Goal: Task Accomplishment & Management: Use online tool/utility

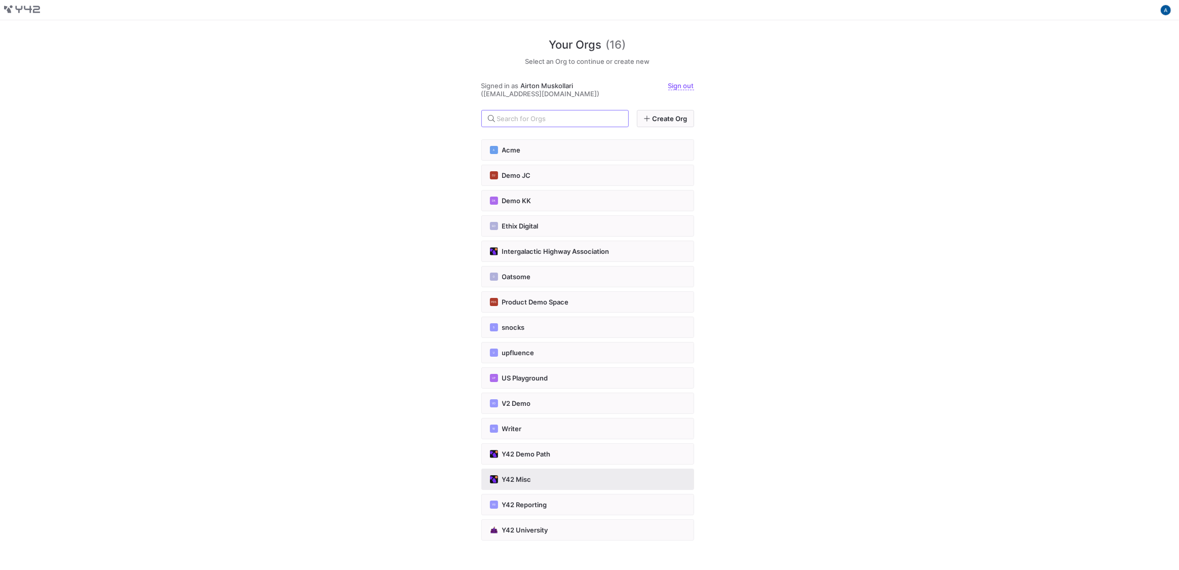
click at [569, 475] on div "Y42 Misc" at bounding box center [588, 479] width 196 height 8
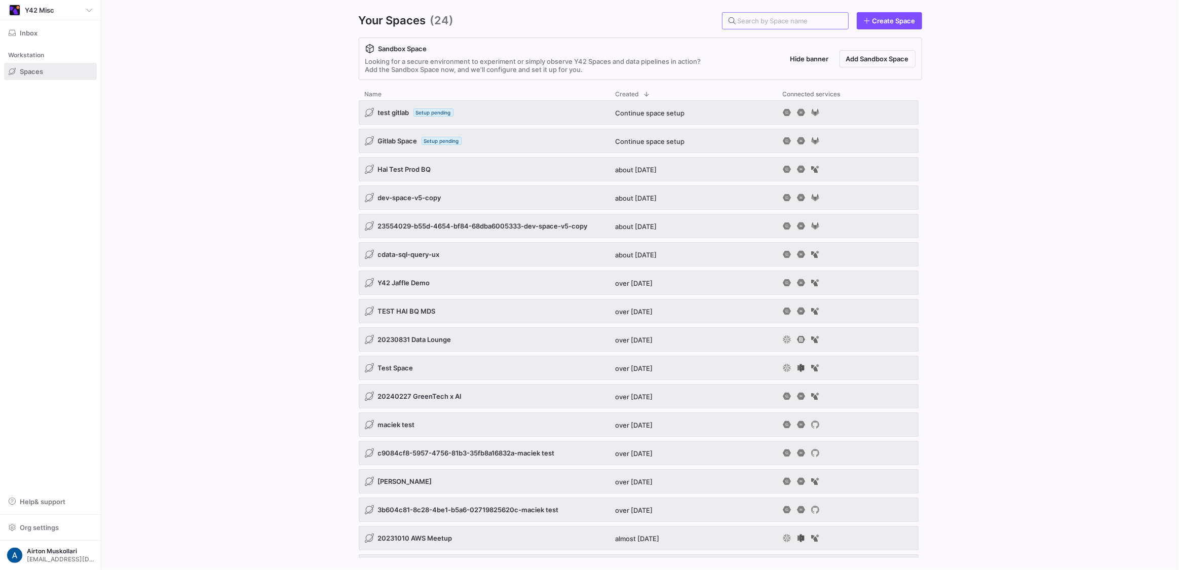
click at [808, 34] on div "Your Spaces (24) Create Space Sandbox Space Looking for a secure environment to…" at bounding box center [640, 285] width 628 height 570
click at [813, 24] on input "text" at bounding box center [789, 21] width 102 height 8
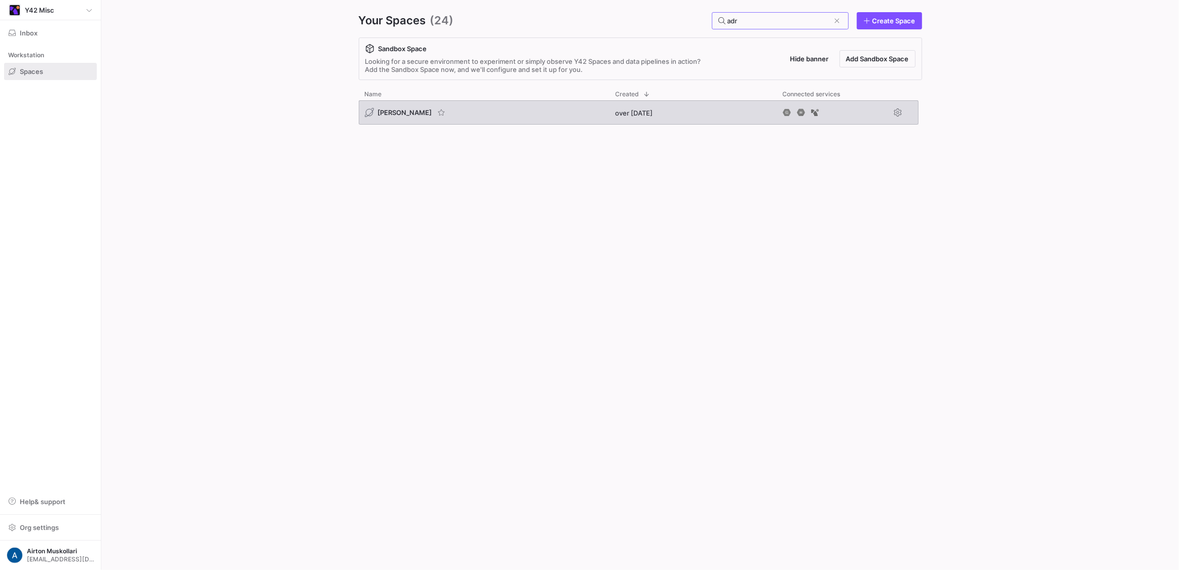
type input "adr"
click at [418, 106] on div "[PERSON_NAME]" at bounding box center [484, 112] width 251 height 24
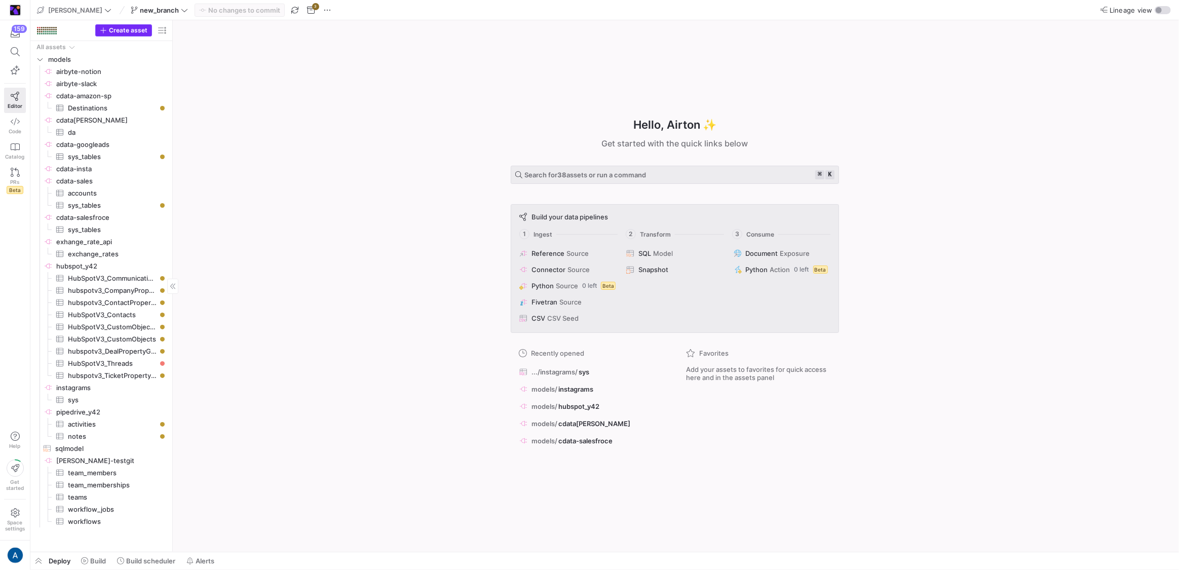
click at [142, 28] on span "Create asset" at bounding box center [128, 30] width 39 height 7
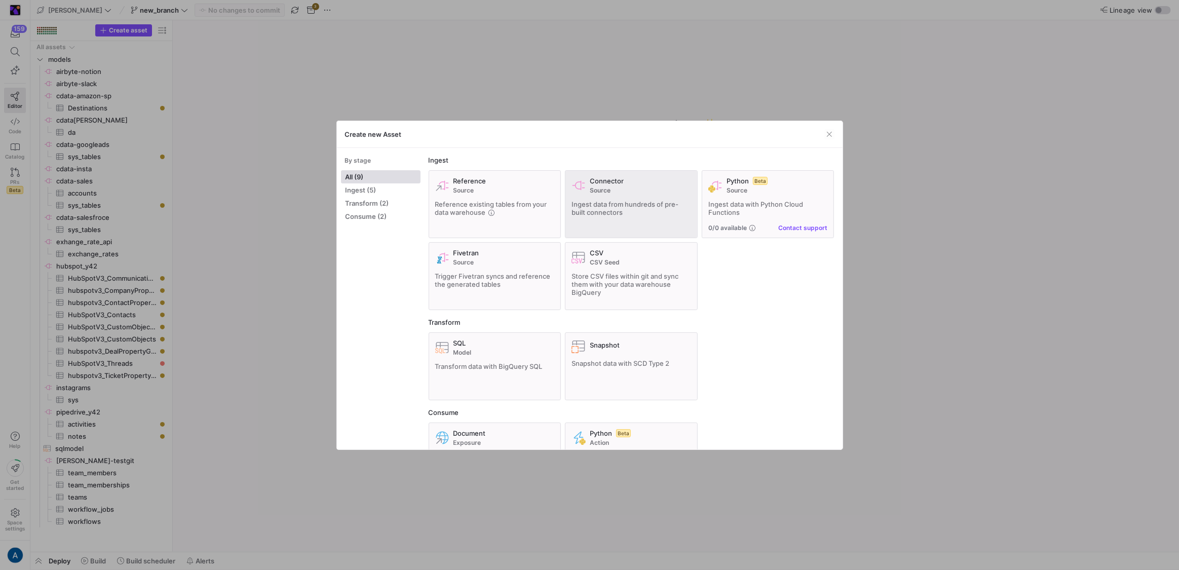
click at [601, 188] on span "Source" at bounding box center [640, 190] width 101 height 7
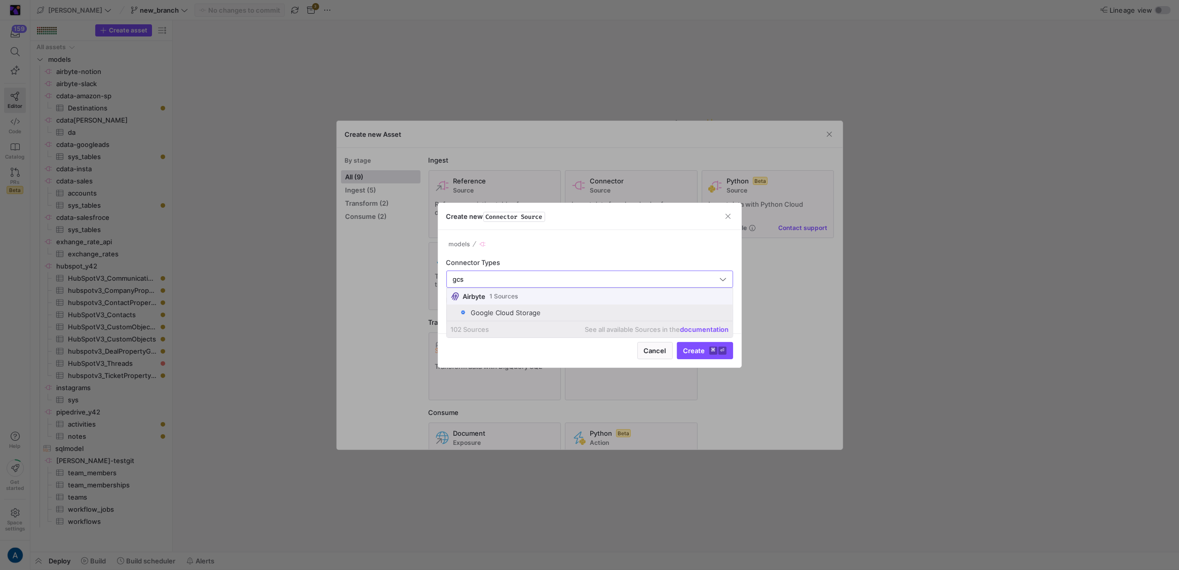
click at [525, 313] on div "Google Cloud Storage" at bounding box center [506, 313] width 70 height 8
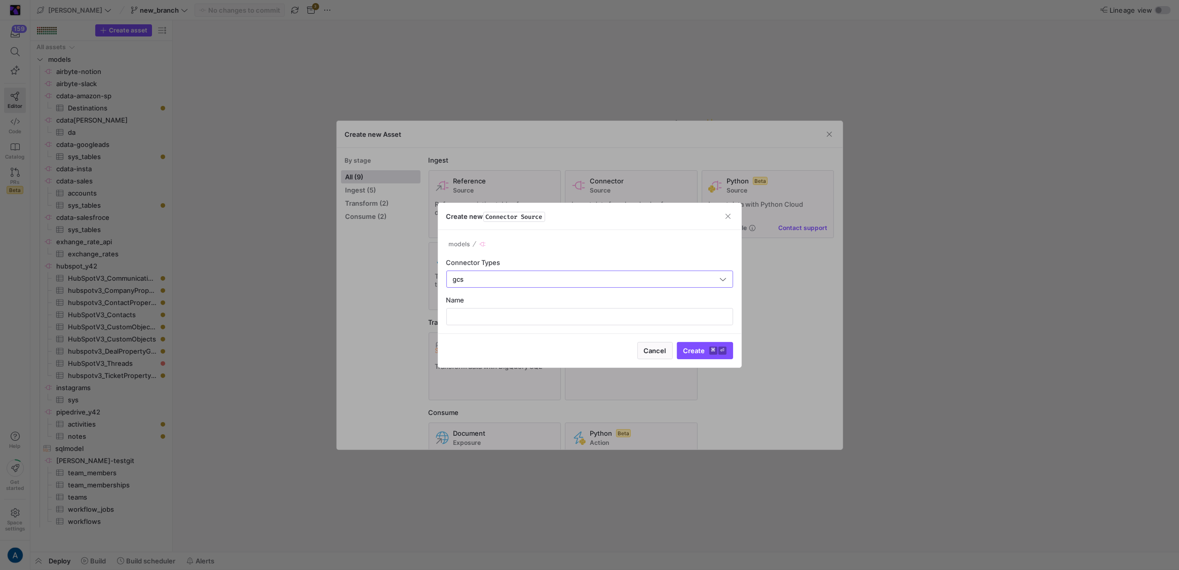
type input "Google Cloud Storage"
click at [525, 311] on div at bounding box center [590, 317] width 270 height 16
type input "c"
type input "airbyte-gcs"
click at [677, 342] on button "Create ⌘ ⏎" at bounding box center [705, 350] width 56 height 17
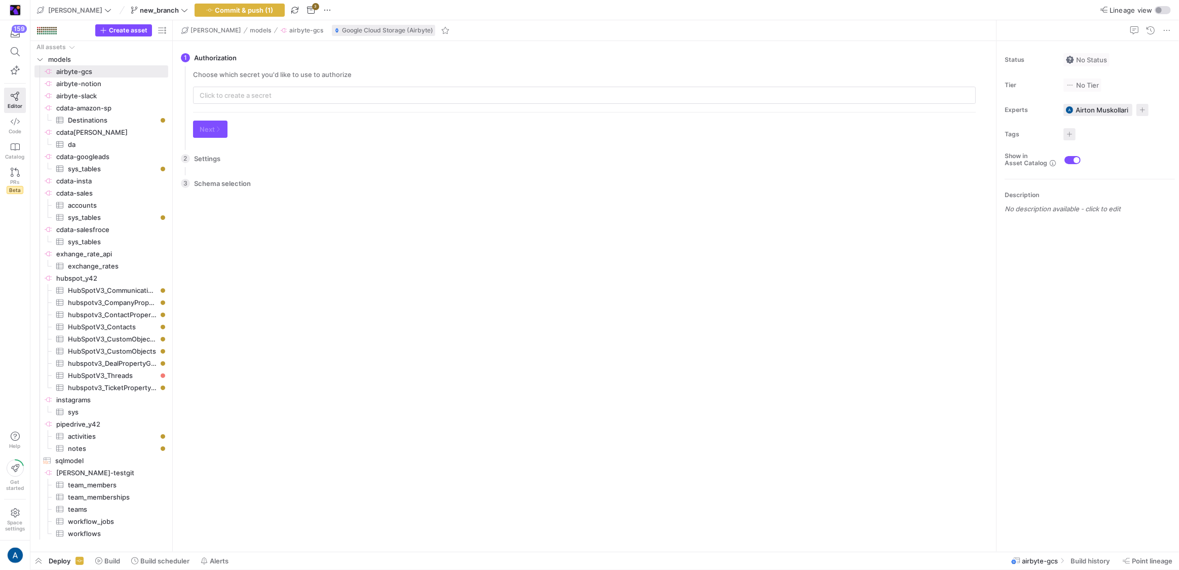
click at [302, 105] on div "Choose which secret you'd like to use to authorize Next" at bounding box center [584, 108] width 799 height 76
click at [306, 99] on input "text" at bounding box center [585, 95] width 770 height 8
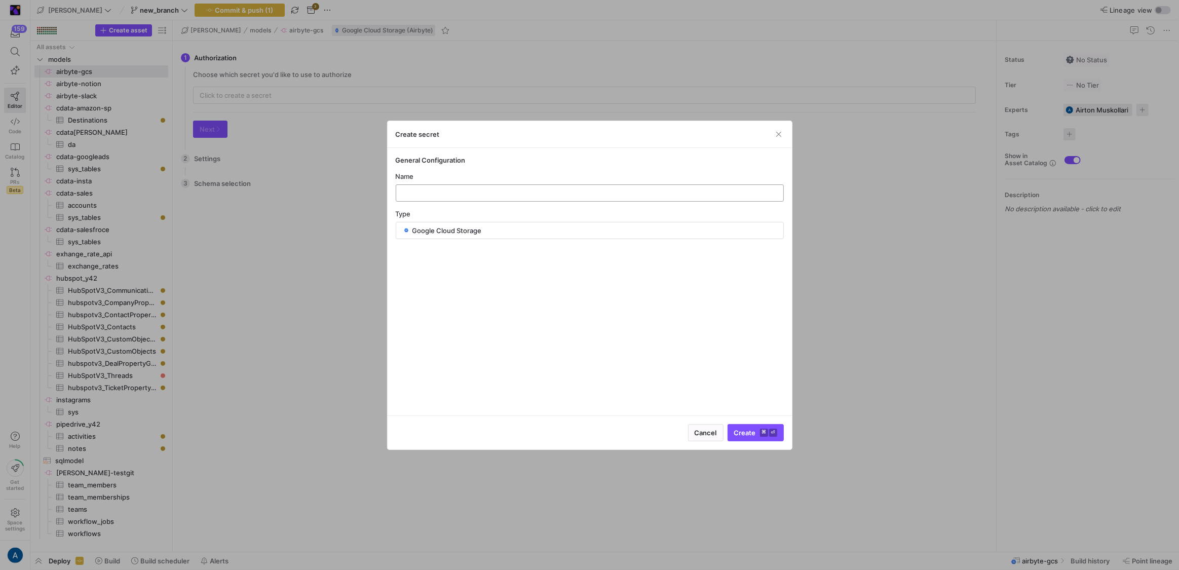
click at [489, 189] on input "text" at bounding box center [589, 193] width 371 height 8
type input "testGcs"
click at [750, 413] on div "General Configuration Name testGcs Type Google Cloud Storage" at bounding box center [590, 282] width 404 height 268
click at [756, 426] on div "Cancel Create ⌘ ⏎" at bounding box center [590, 433] width 404 height 34
click at [755, 433] on span "Create ⌘ ⏎" at bounding box center [755, 433] width 43 height 8
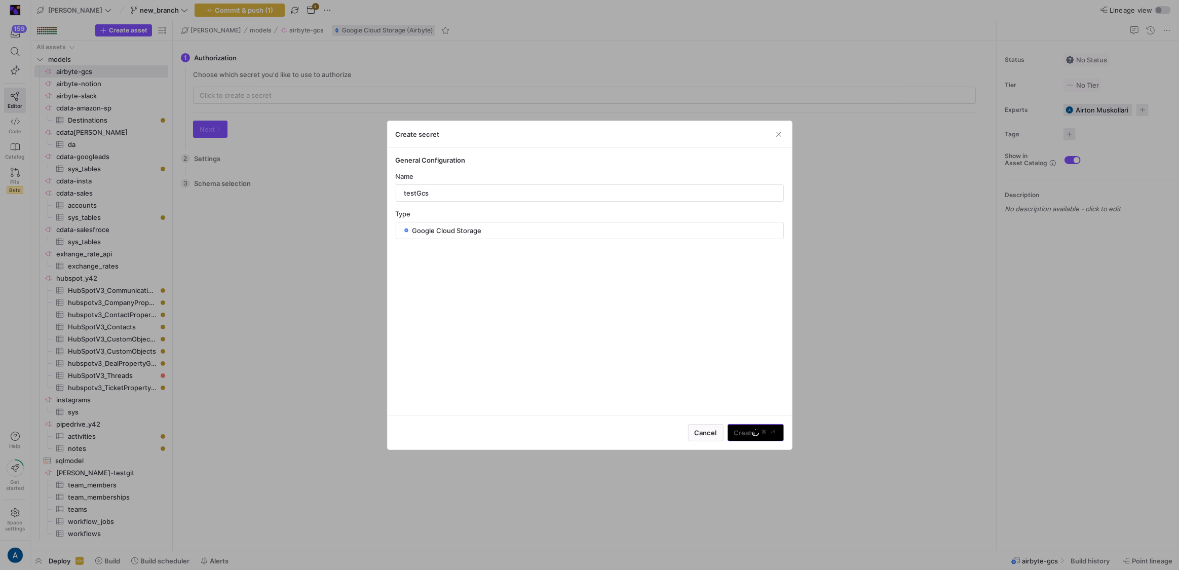
type input "testGcs"
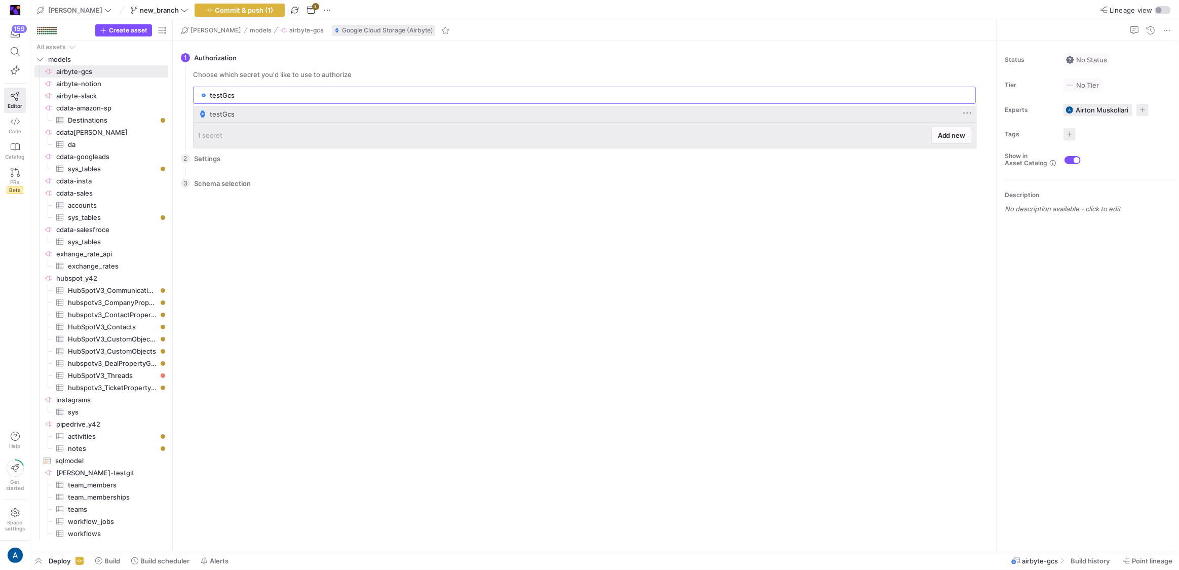
click at [314, 113] on div "testGcs" at bounding box center [586, 114] width 753 height 8
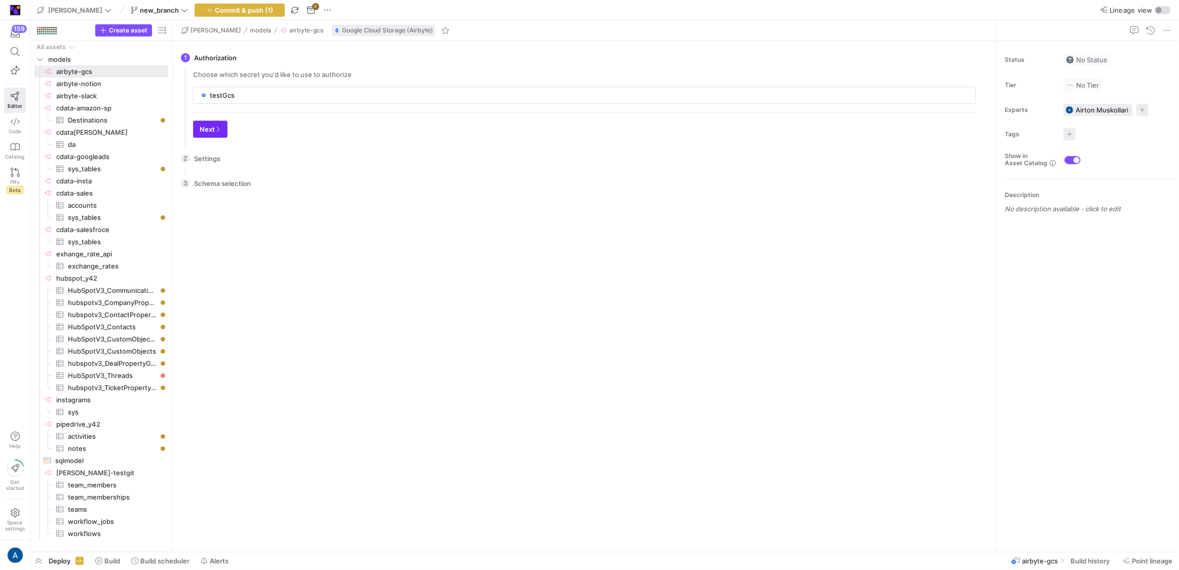
click at [215, 130] on icon "button" at bounding box center [218, 129] width 6 height 6
